Goal: Information Seeking & Learning: Find contact information

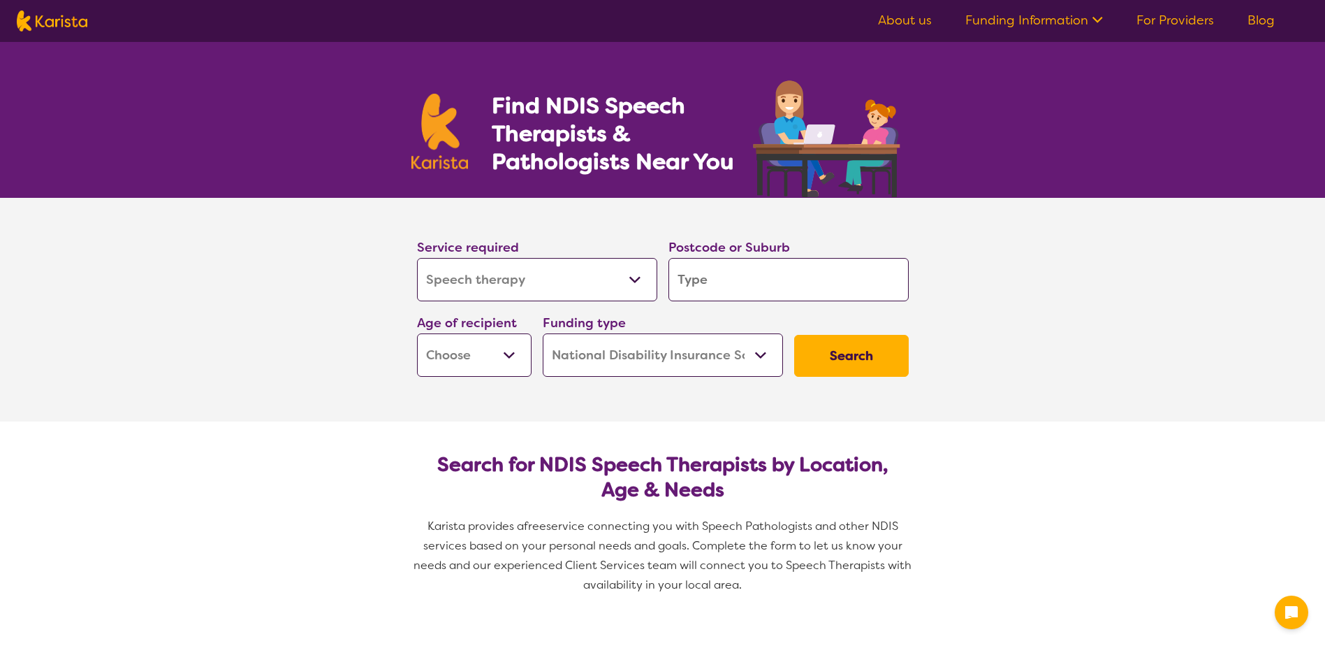
select select "Speech therapy"
select select "NDIS"
select select "Speech therapy"
select select "NDIS"
click at [698, 286] on input "search" at bounding box center [789, 279] width 240 height 43
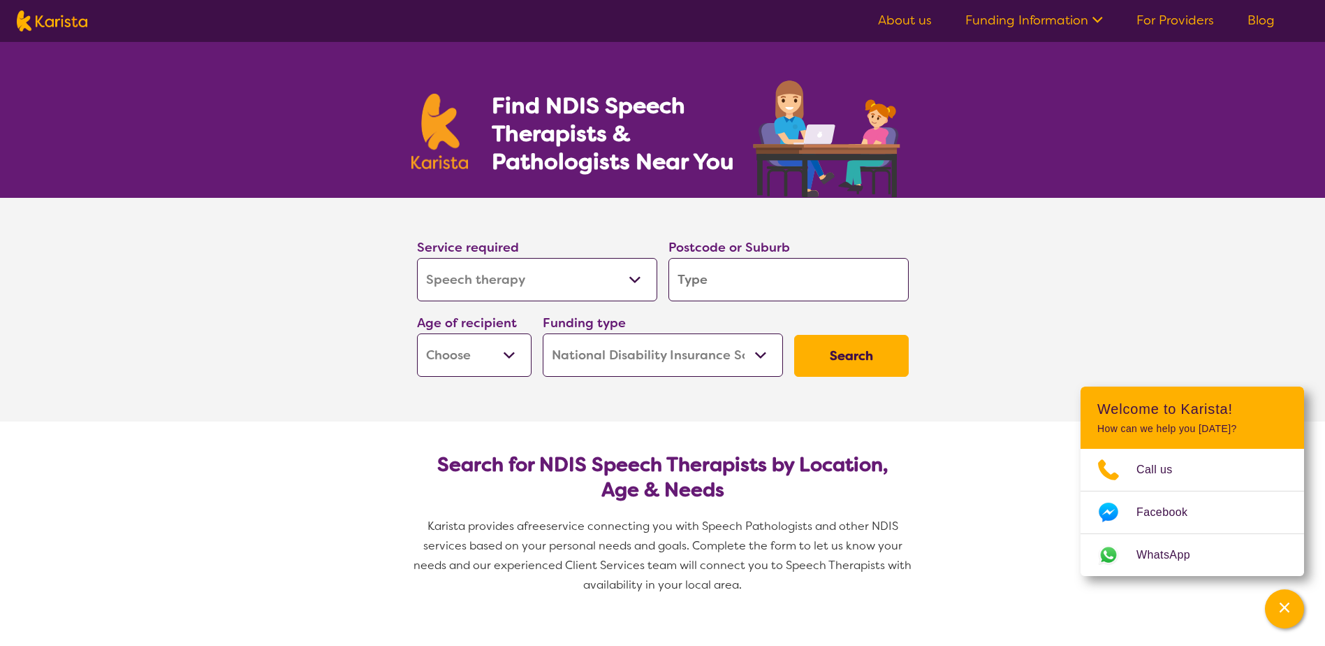
type input "2"
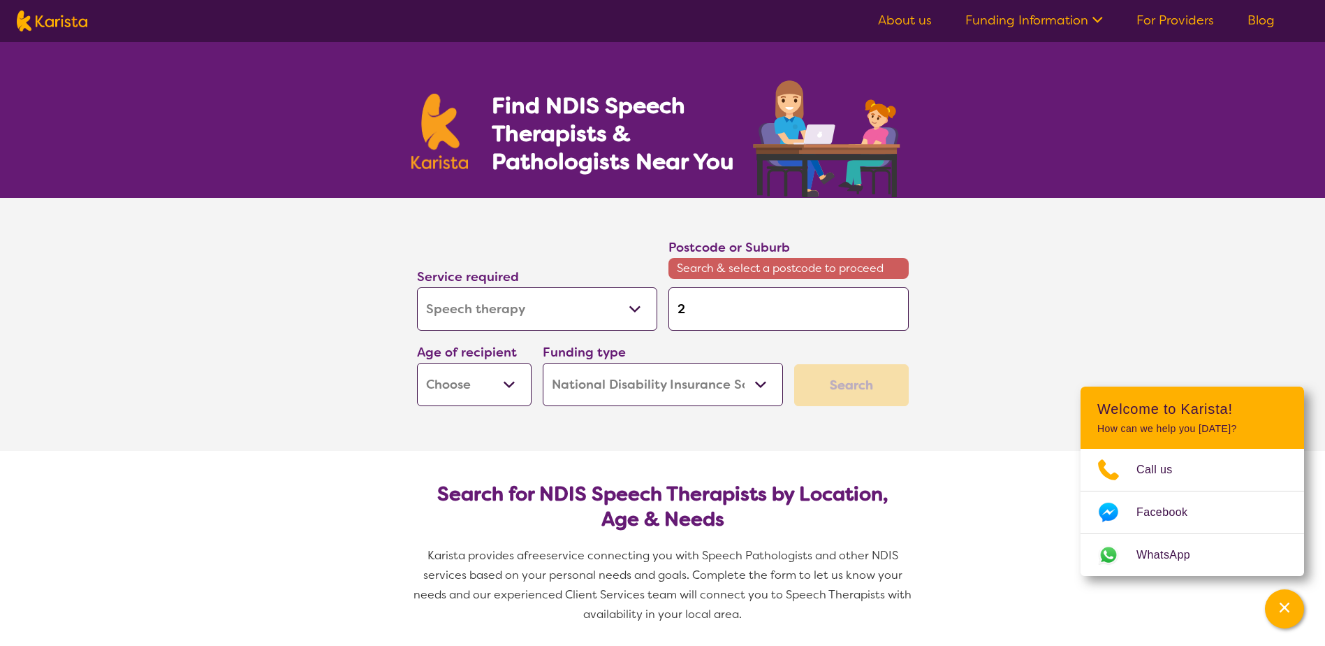
type input "24"
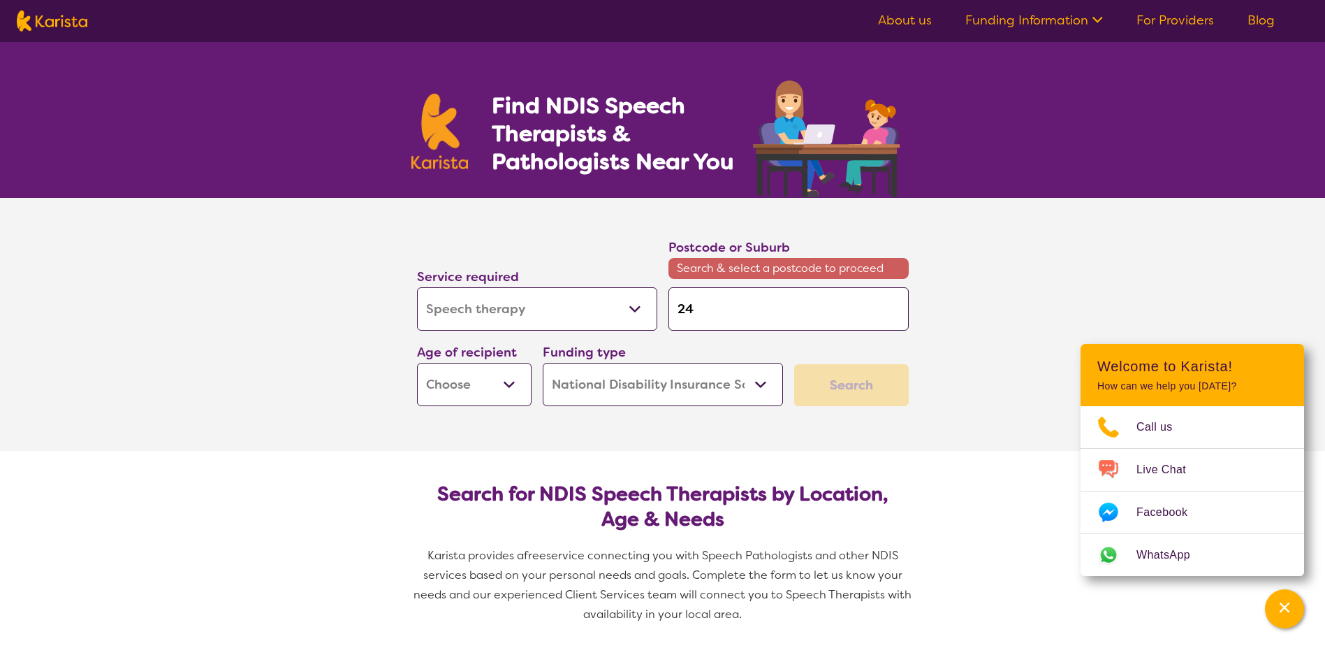
type input "248"
type input "2489"
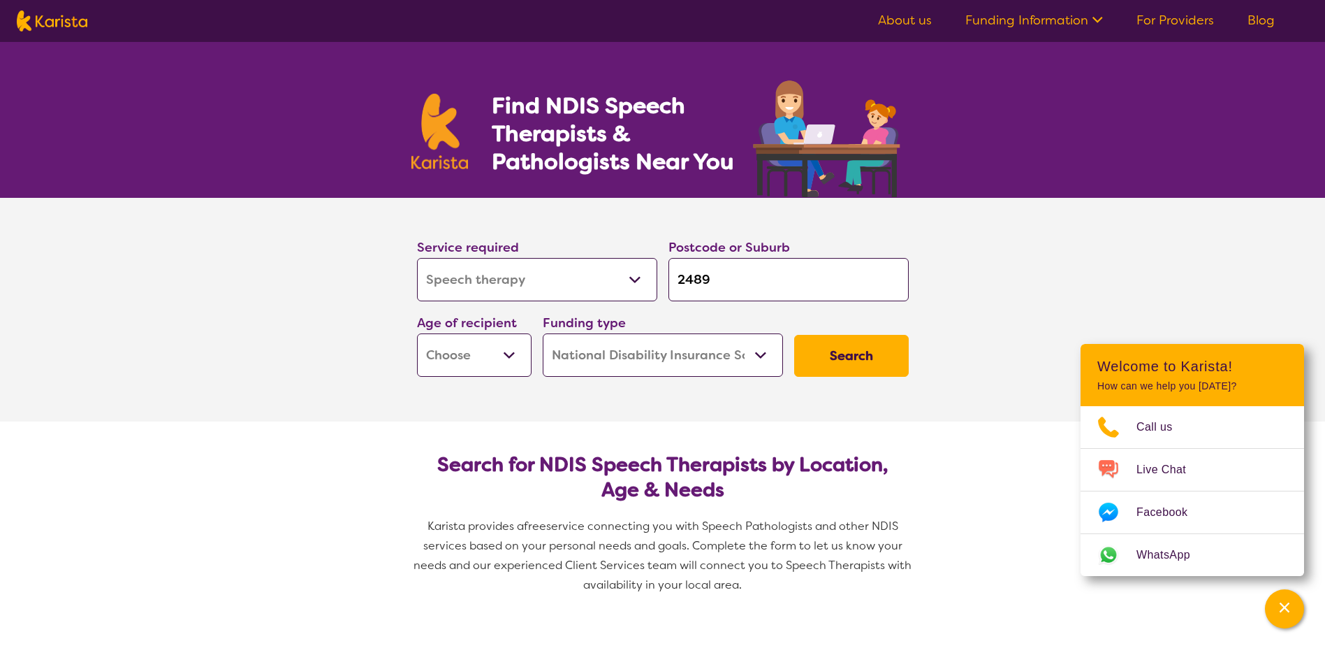
click at [726, 349] on select "Home Care Package (HCP) National Disability Insurance Scheme (NDIS) I don't know" at bounding box center [663, 354] width 240 height 43
select select "HCP"
click at [543, 333] on select "Home Care Package (HCP) National Disability Insurance Scheme (NDIS) I don't know" at bounding box center [663, 354] width 240 height 43
select select "HCP"
click at [863, 360] on button "Search" at bounding box center [851, 356] width 115 height 42
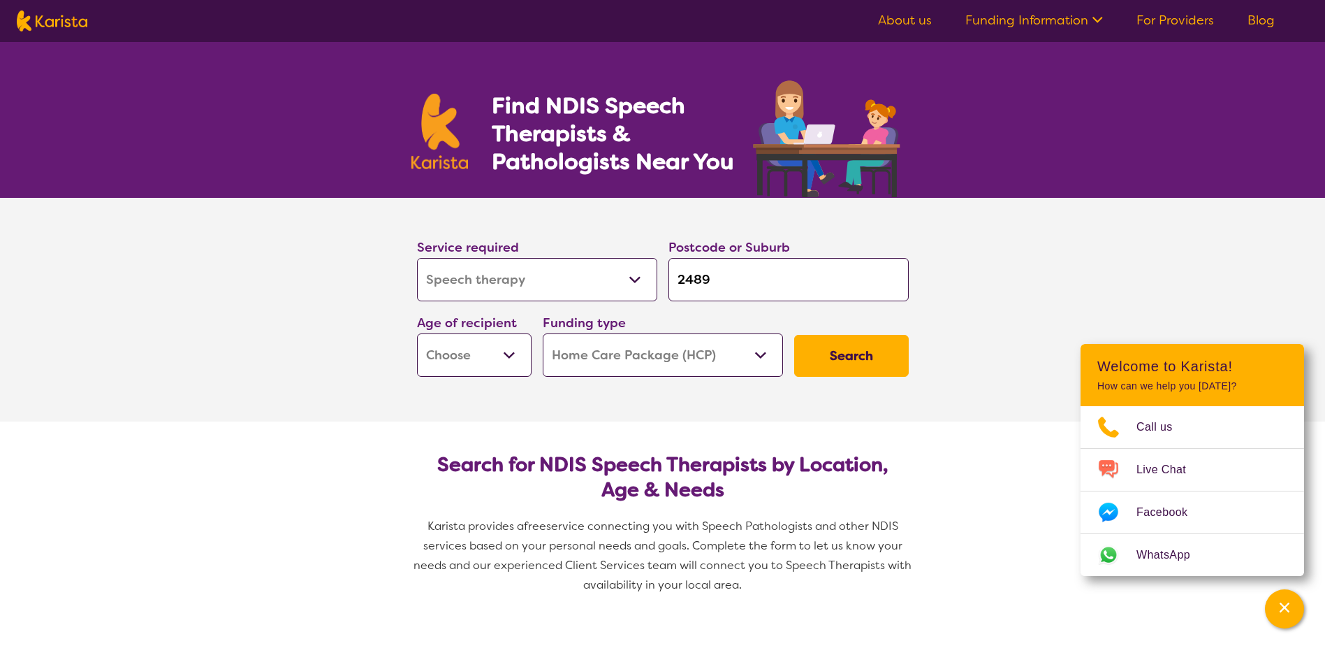
click at [512, 357] on select "Early Childhood - 0 to 9 Child - 10 to 11 Adolescent - 12 to 17 Adult - 18 to 6…" at bounding box center [474, 354] width 115 height 43
select select "AG"
click at [417, 333] on select "Early Childhood - 0 to 9 Child - 10 to 11 Adolescent - 12 to 17 Adult - 18 to 6…" at bounding box center [474, 354] width 115 height 43
select select "AG"
click at [865, 351] on button "Search" at bounding box center [851, 356] width 115 height 42
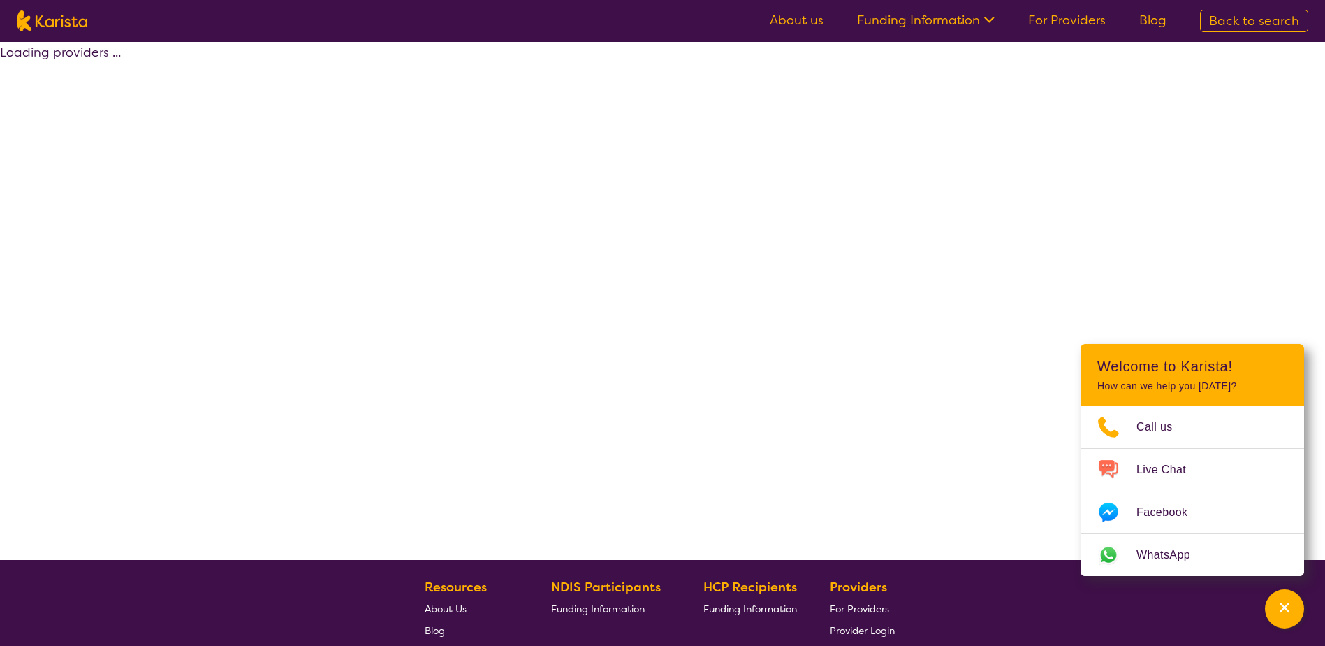
select select "by_score"
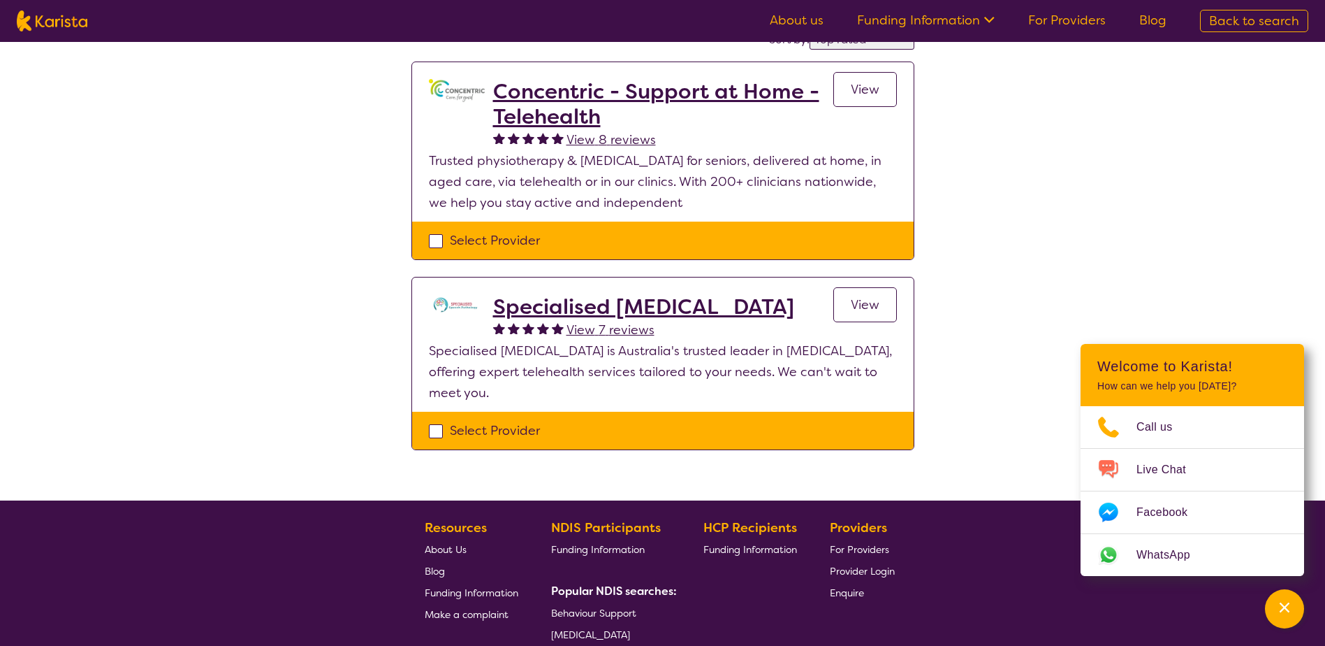
scroll to position [70, 0]
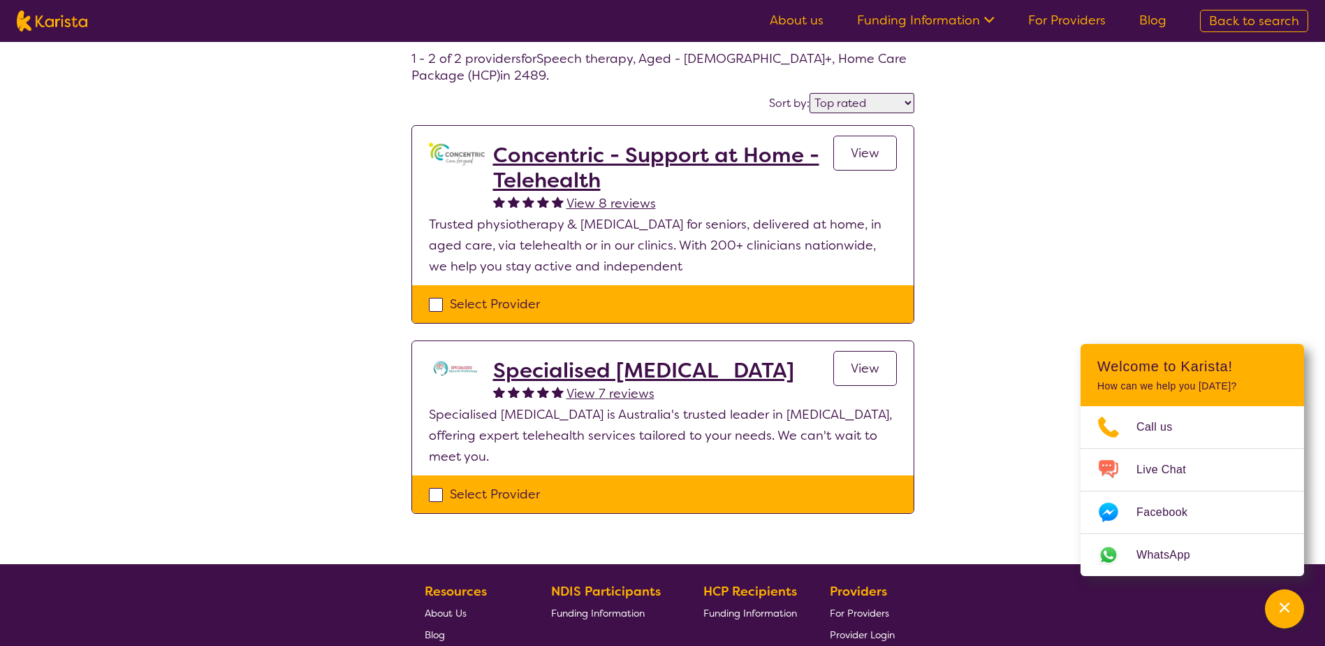
click at [870, 370] on span "View" at bounding box center [865, 368] width 29 height 17
